Goal: Transaction & Acquisition: Purchase product/service

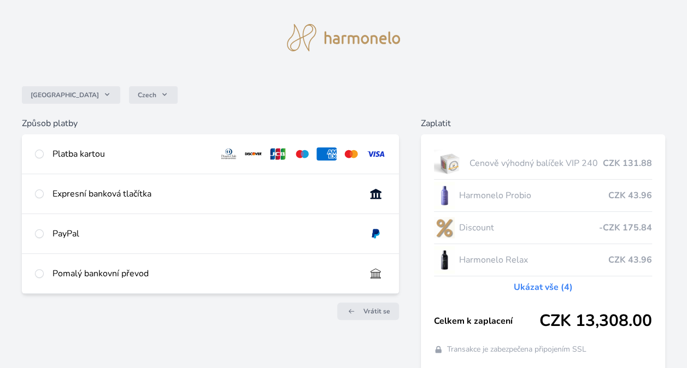
scroll to position [69, 0]
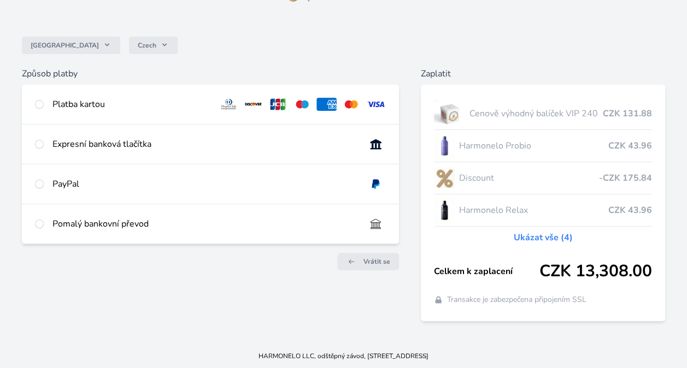
click at [556, 238] on link "Ukázat vše (4)" at bounding box center [543, 237] width 59 height 13
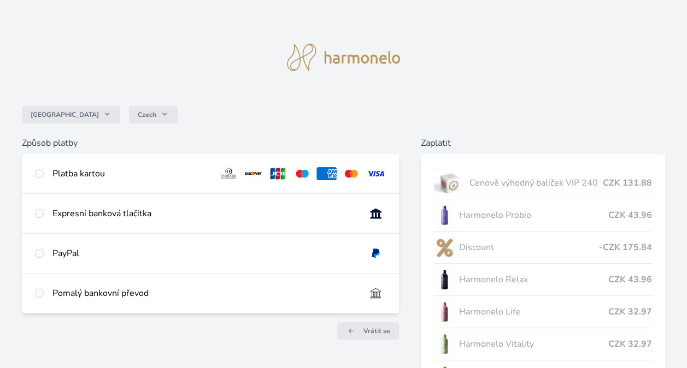
click at [84, 171] on div "Platba kartou" at bounding box center [130, 173] width 157 height 13
radio input "true"
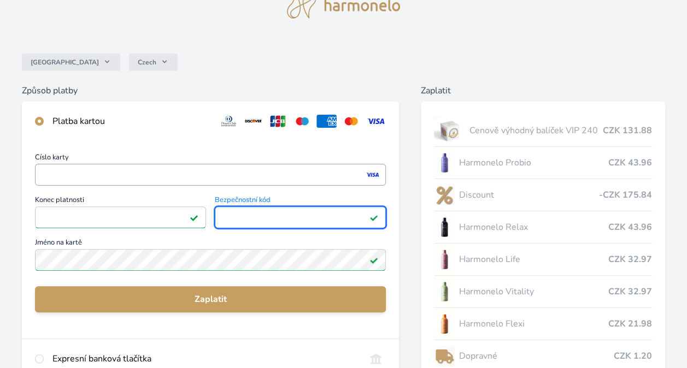
scroll to position [55, 0]
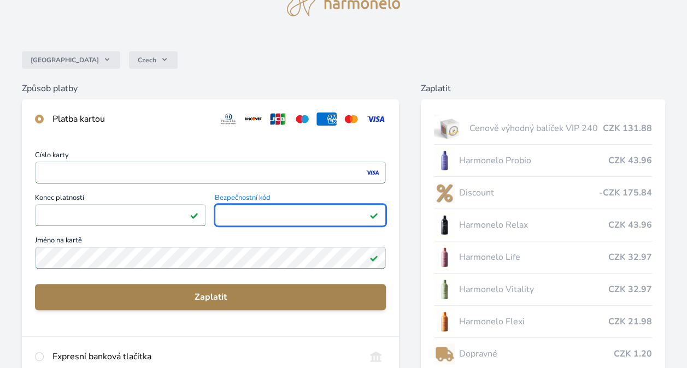
click at [306, 290] on button "Zaplatit" at bounding box center [210, 297] width 351 height 26
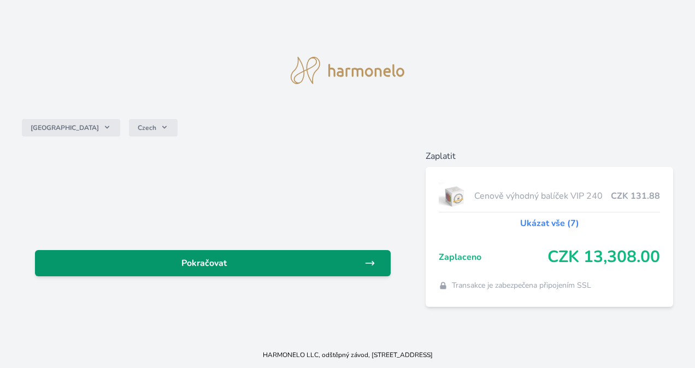
click at [187, 264] on span "Pokračovat" at bounding box center [204, 263] width 321 height 13
